Goal: Communication & Community: Answer question/provide support

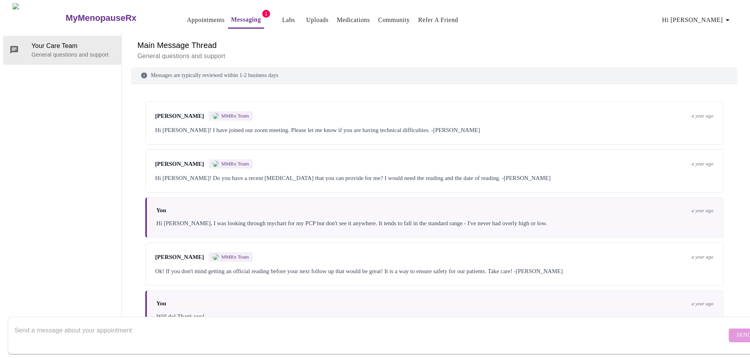
scroll to position [1143, 0]
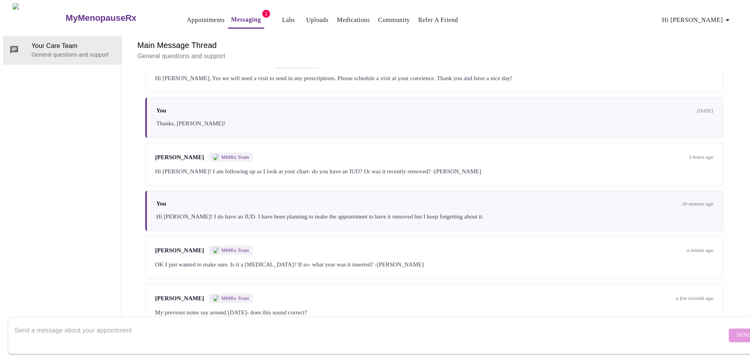
click at [249, 325] on textarea "Send a message about your appointment" at bounding box center [371, 335] width 712 height 25
type textarea "Yes, it's a [PERSON_NAME]. I had the original placement in [DATE] and swapped i…"
click at [736, 331] on span "Send" at bounding box center [743, 336] width 15 height 10
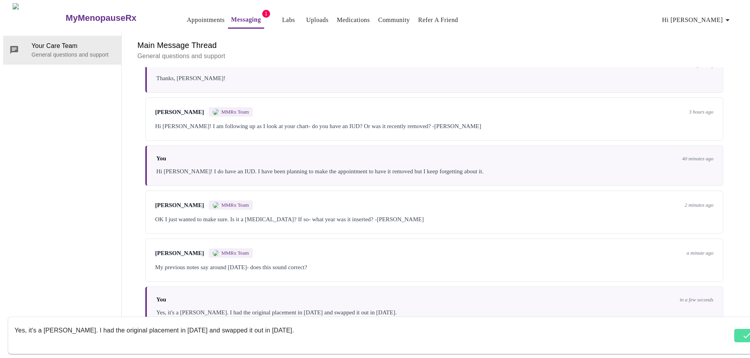
scroll to position [1190, 0]
